Goal: Transaction & Acquisition: Purchase product/service

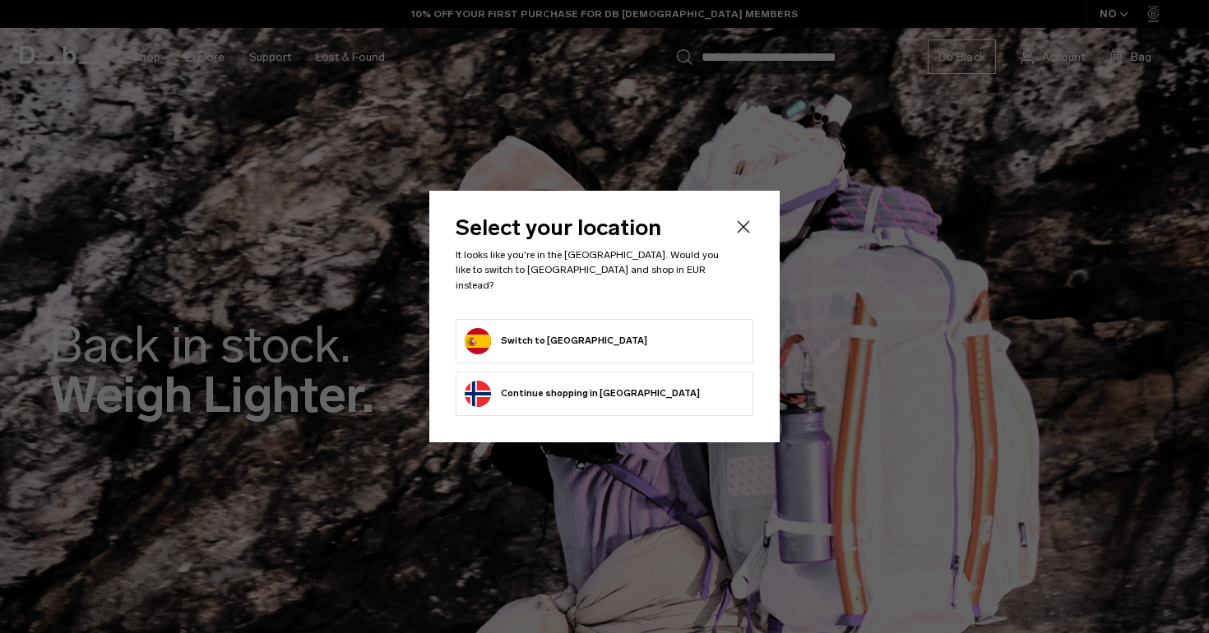
click at [667, 336] on form "Switch to Spain" at bounding box center [605, 341] width 280 height 26
click at [567, 340] on form "Switch to Spain" at bounding box center [605, 341] width 280 height 26
click at [545, 331] on button "Switch to Spain" at bounding box center [556, 341] width 183 height 26
